Goal: Communication & Community: Answer question/provide support

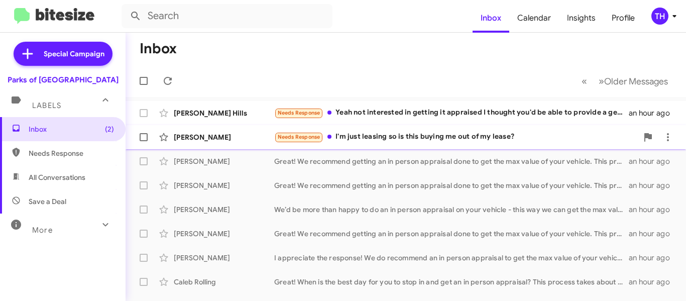
click at [533, 141] on div "Needs Response I'm just leasing so is this buying me out of my lease?" at bounding box center [456, 137] width 364 height 12
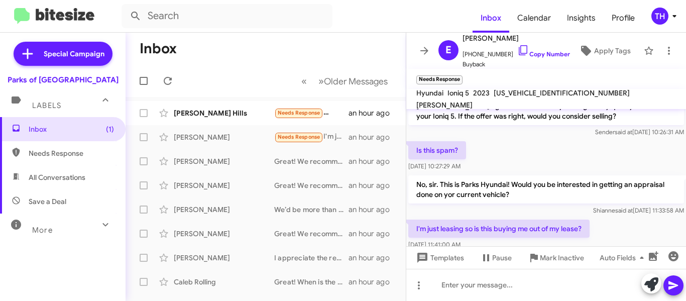
scroll to position [120, 0]
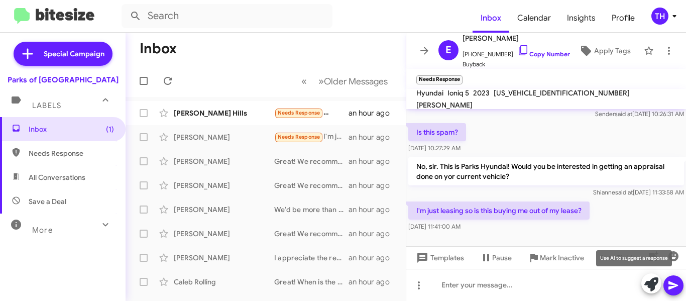
click at [646, 281] on icon at bounding box center [651, 284] width 14 height 14
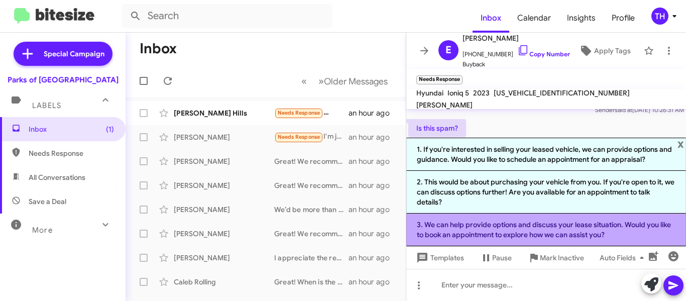
click at [489, 224] on li "3. We can help provide options and discuss your lease situation. Would you like…" at bounding box center [546, 229] width 280 height 33
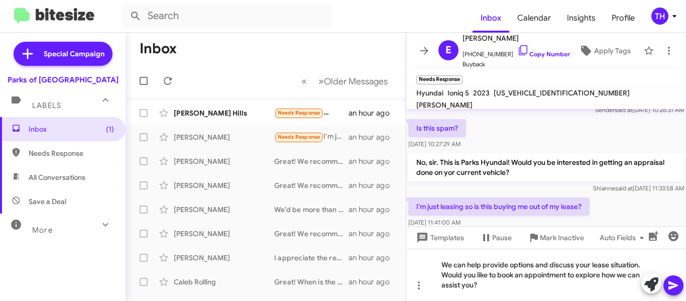
click at [672, 283] on icon at bounding box center [673, 285] width 10 height 9
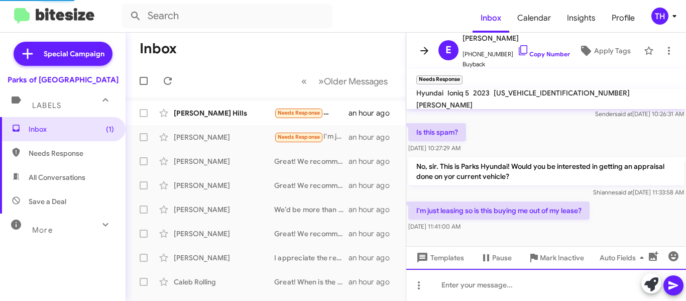
scroll to position [0, 0]
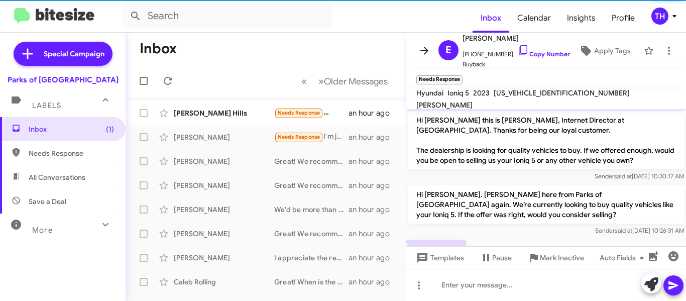
click at [423, 53] on icon at bounding box center [424, 51] width 12 height 12
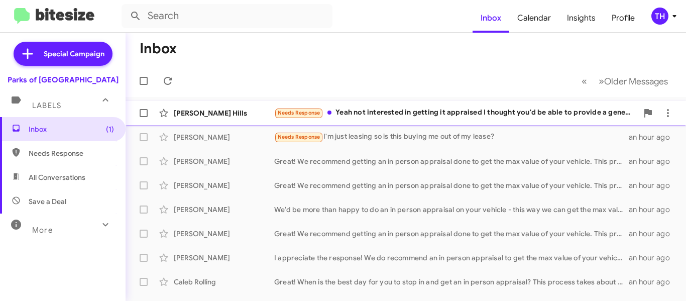
click at [395, 117] on div "Needs Response Yeah not interested in getting it appraised I thought you'd be a…" at bounding box center [456, 113] width 364 height 12
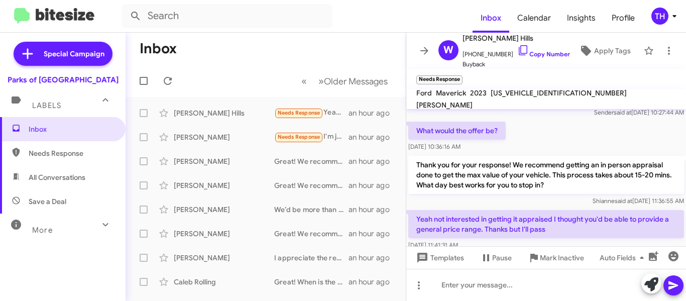
scroll to position [83, 0]
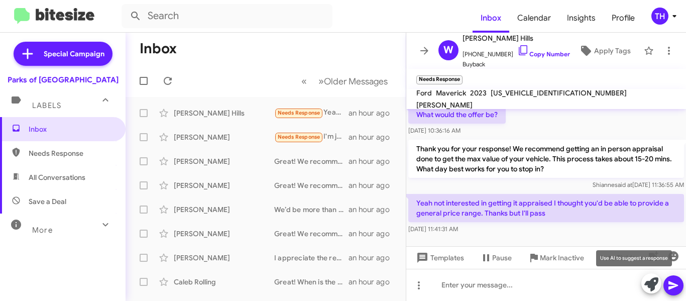
click at [650, 278] on icon at bounding box center [651, 284] width 14 height 14
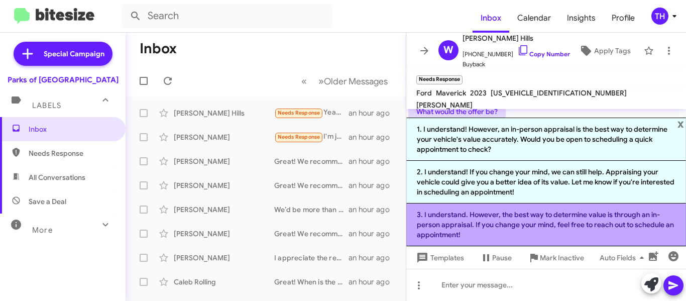
click at [487, 225] on li "3. I understand. However, the best way to determine value is through an in-pers…" at bounding box center [546, 224] width 280 height 43
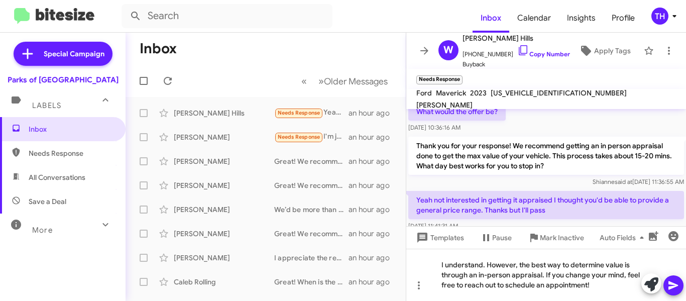
click at [667, 281] on button at bounding box center [673, 285] width 20 height 20
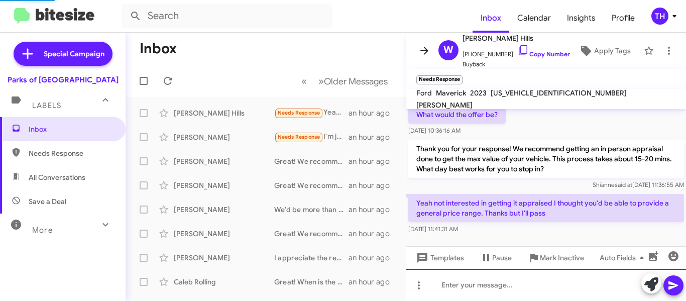
scroll to position [0, 0]
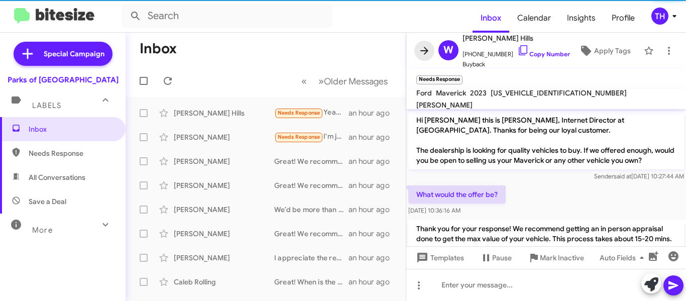
click at [419, 51] on icon at bounding box center [424, 51] width 12 height 12
